Goal: Task Accomplishment & Management: Use online tool/utility

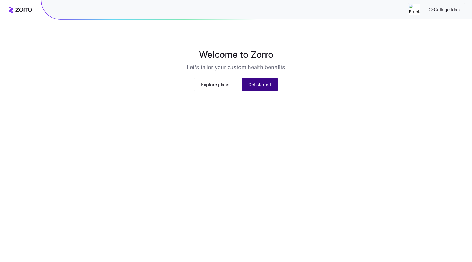
click at [258, 88] on span "Get started" at bounding box center [259, 84] width 23 height 7
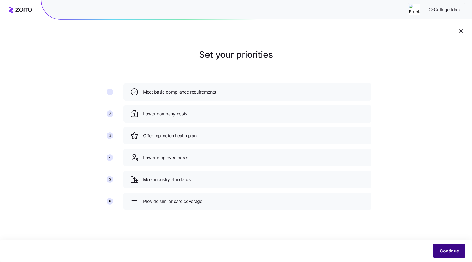
click at [448, 250] on span "Continue" at bounding box center [449, 250] width 19 height 7
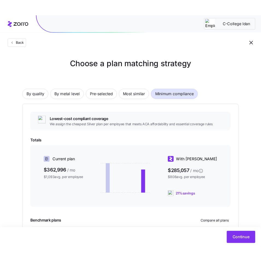
scroll to position [54, 0]
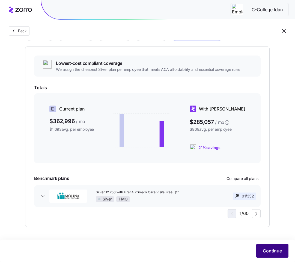
click at [269, 248] on span "Continue" at bounding box center [272, 250] width 19 height 7
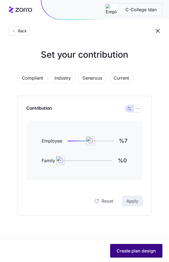
click at [144, 248] on span "Create plan design" at bounding box center [135, 250] width 39 height 7
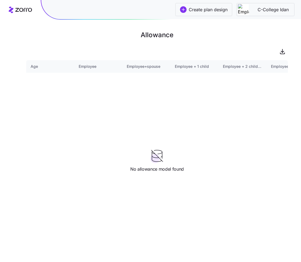
click at [25, 11] on icon at bounding box center [20, 10] width 23 height 7
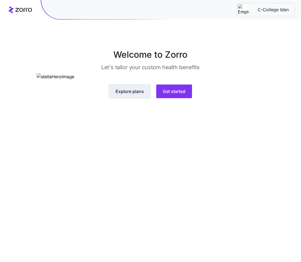
click at [116, 95] on span "Explore plans" at bounding box center [130, 91] width 28 height 7
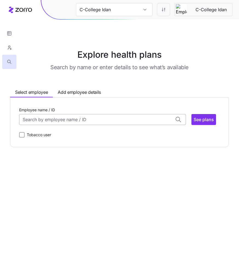
click at [114, 119] on input "Employee name / ID" at bounding box center [102, 119] width 167 height 11
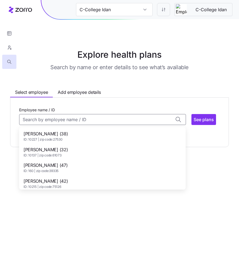
click at [95, 150] on div "[PERSON_NAME] (32) ID: 10137 | zip code: 61073" at bounding box center [102, 152] width 164 height 16
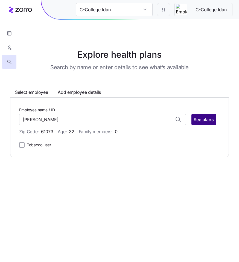
click at [179, 124] on button "See plans" at bounding box center [203, 119] width 25 height 11
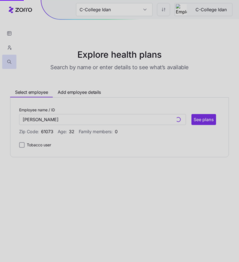
type input "[PERSON_NAME] (ID: 10137)"
